Goal: Information Seeking & Learning: Learn about a topic

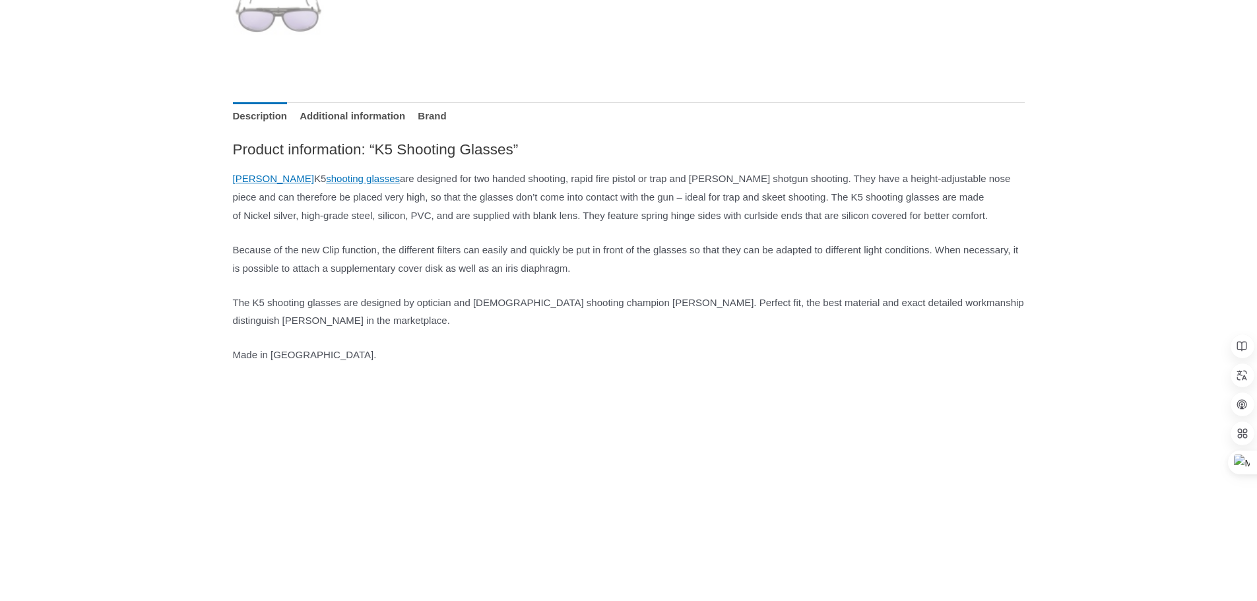
scroll to position [660, 0]
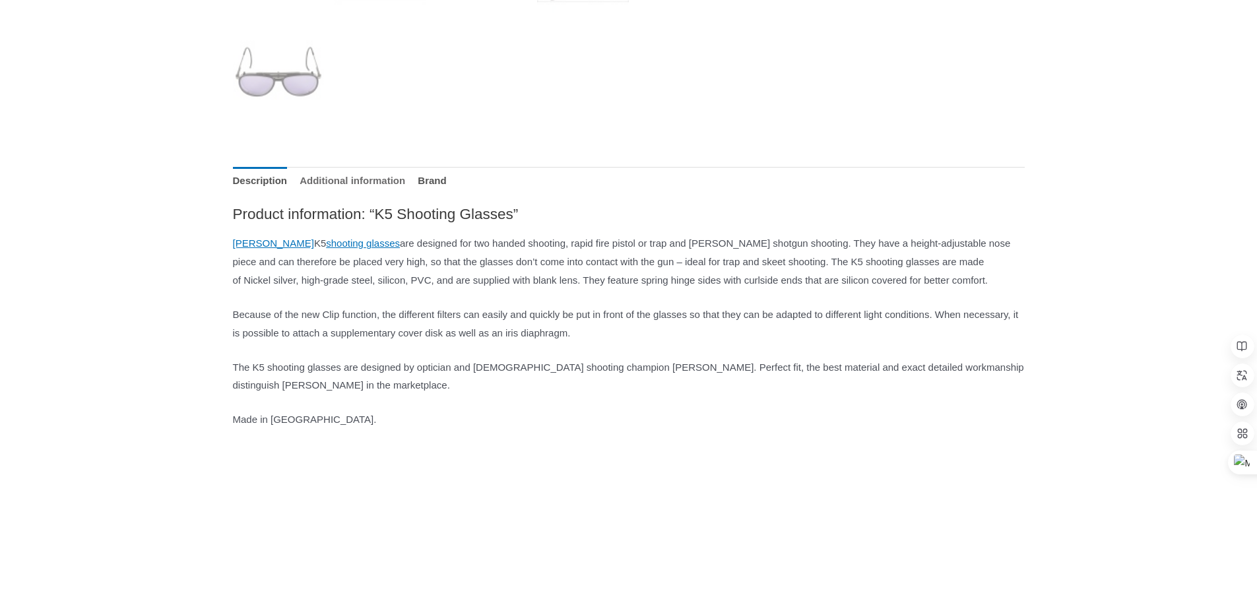
click at [405, 185] on link "Additional information" at bounding box center [353, 181] width 106 height 28
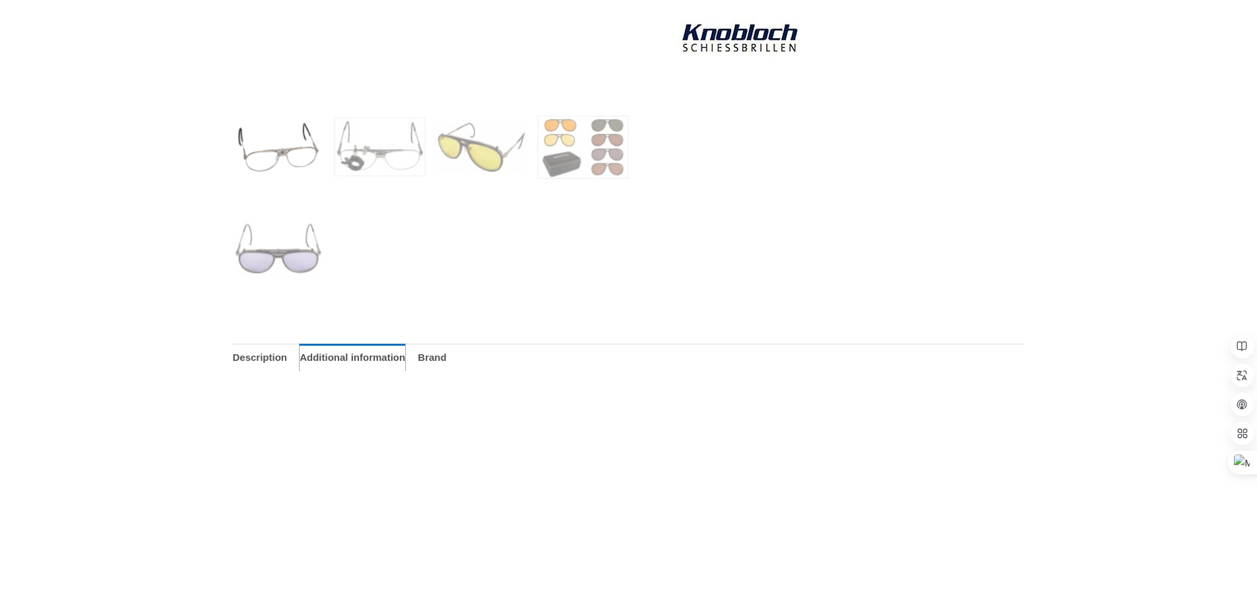
scroll to position [528, 0]
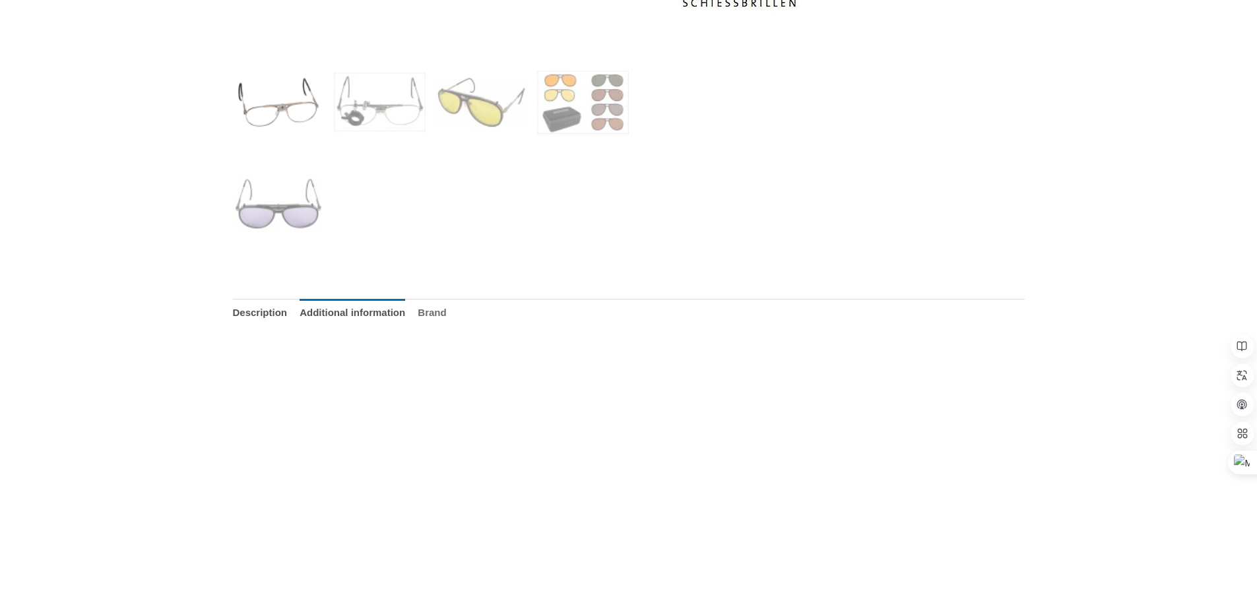
click at [446, 319] on link "Brand" at bounding box center [432, 313] width 28 height 28
click at [405, 310] on link "Additional information" at bounding box center [353, 313] width 106 height 28
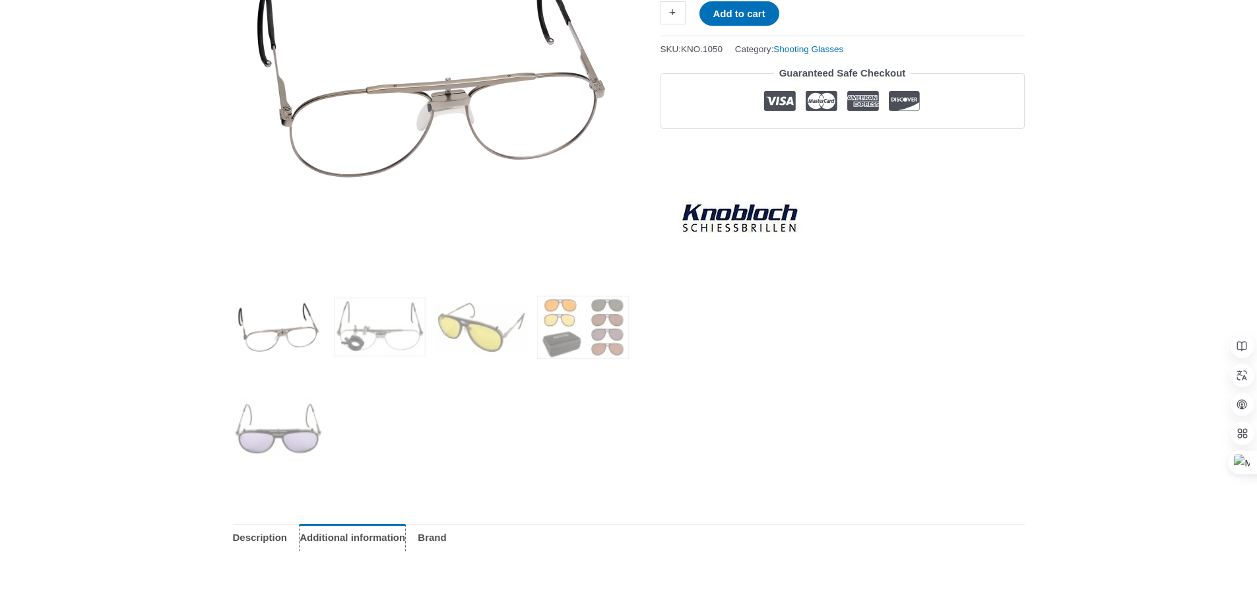
scroll to position [264, 0]
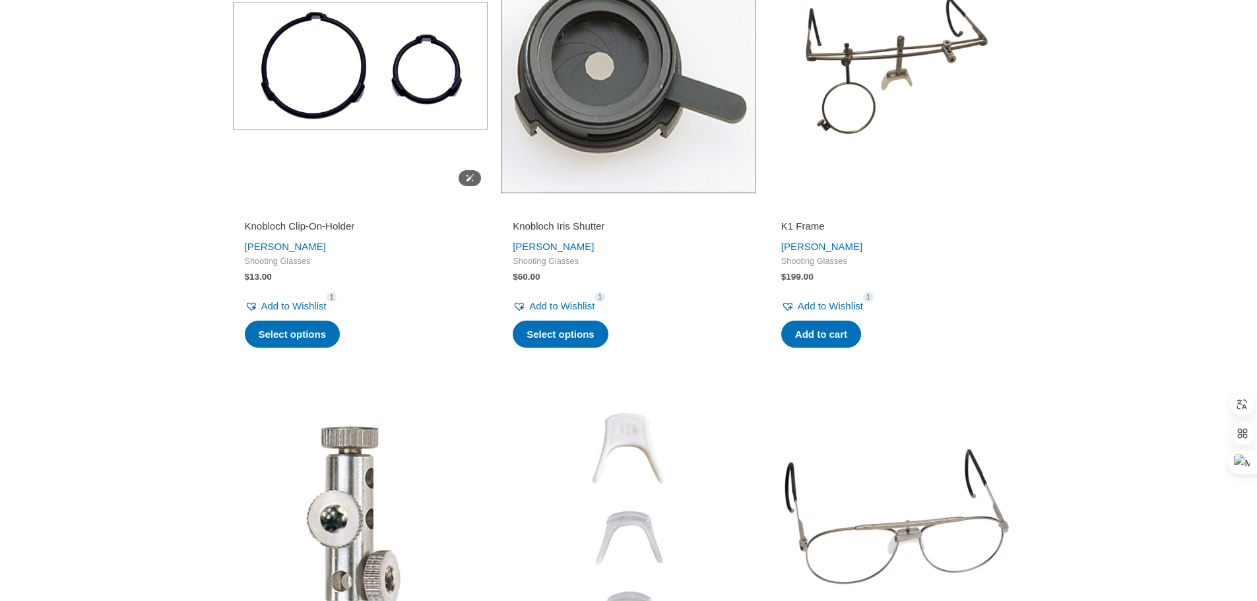
scroll to position [1122, 0]
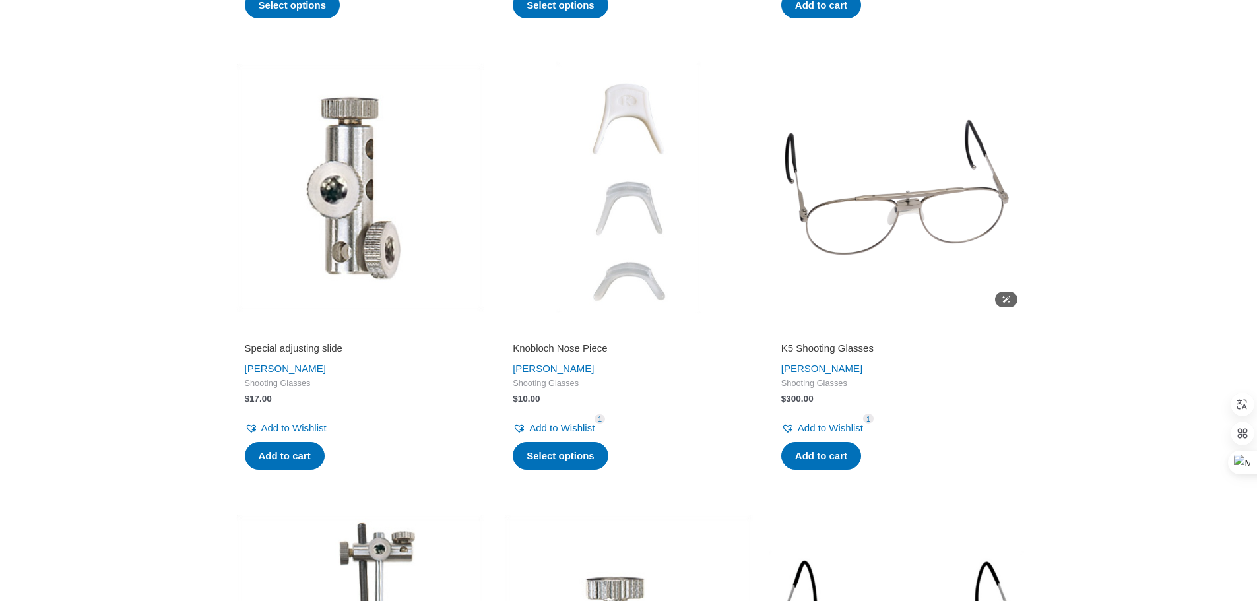
click at [839, 203] on img at bounding box center [897, 187] width 255 height 255
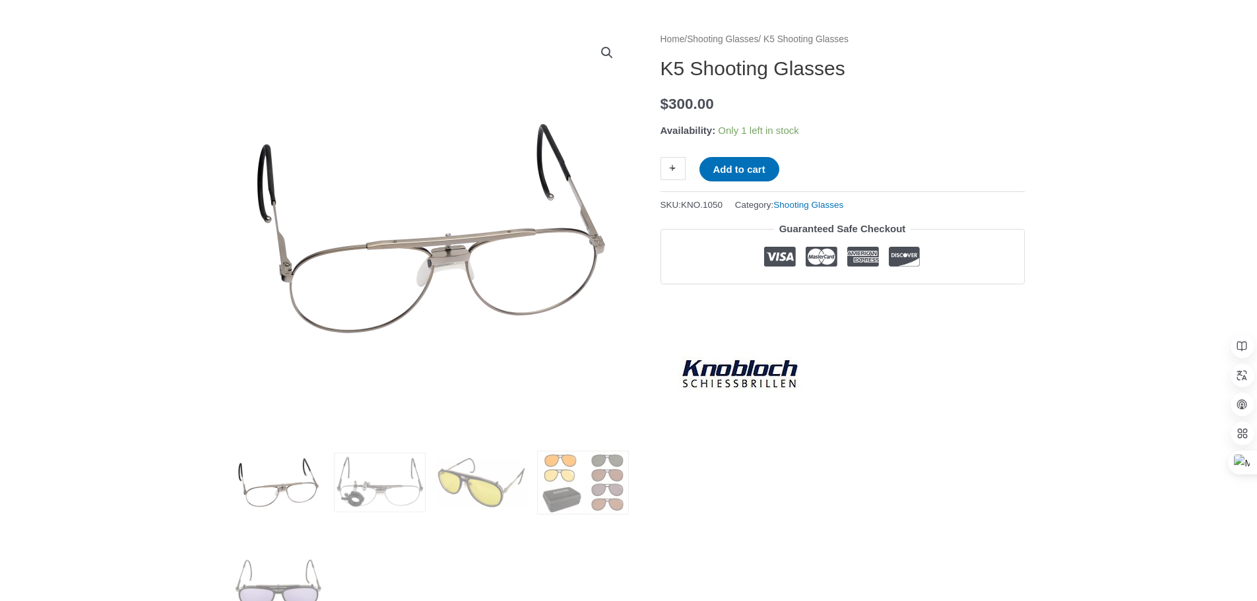
scroll to position [132, 0]
